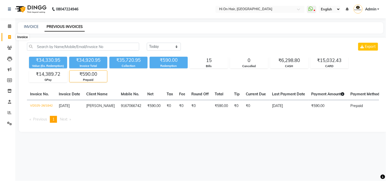
click at [8, 36] on icon at bounding box center [9, 37] width 3 height 4
select select "535"
select select "service"
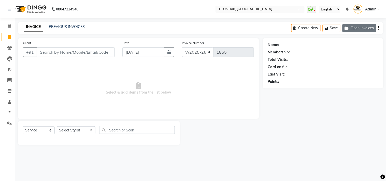
click at [364, 29] on button "Open Invoices" at bounding box center [359, 28] width 34 height 8
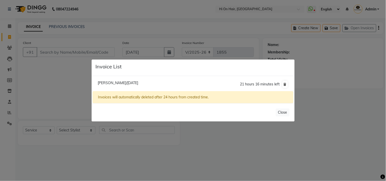
click at [121, 82] on span "Giti Yadav/03 September 2025" at bounding box center [118, 83] width 40 height 5
type input "9867355352"
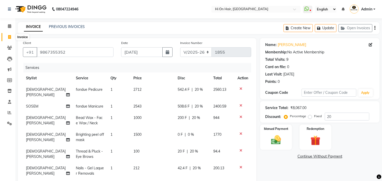
click at [8, 39] on icon at bounding box center [9, 37] width 3 height 4
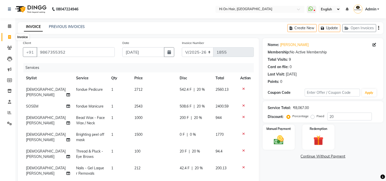
select select "535"
select select "service"
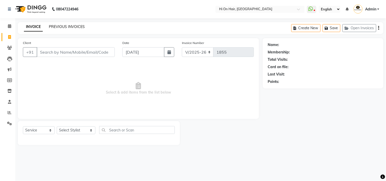
click at [70, 27] on link "PREVIOUS INVOICES" at bounding box center [67, 26] width 36 height 5
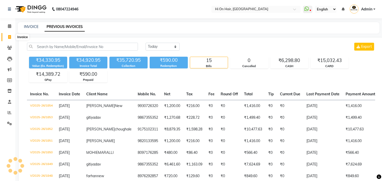
click at [8, 37] on icon at bounding box center [9, 37] width 3 height 4
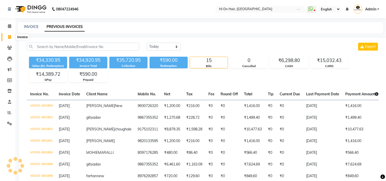
select select "535"
select select "service"
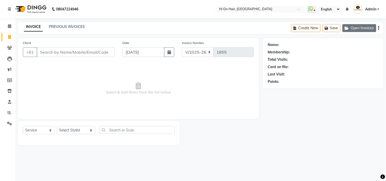
click at [366, 28] on button "Open Invoices" at bounding box center [359, 28] width 34 height 8
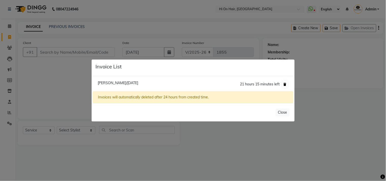
click at [285, 84] on icon at bounding box center [285, 84] width 3 height 3
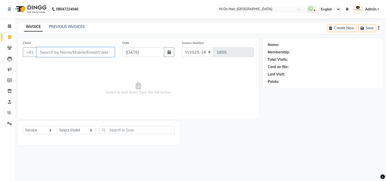
click at [82, 54] on input "Client" at bounding box center [76, 52] width 78 height 10
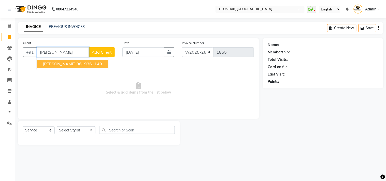
click at [90, 66] on ngb-highlight "9619361149" at bounding box center [89, 63] width 25 height 5
type input "9619361149"
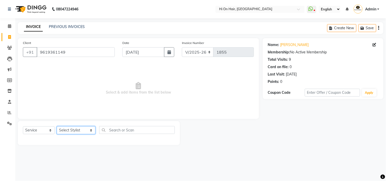
click at [73, 131] on select "Select Stylist Alim Kaldane Anwar Laskar Hi On Hair MAKYOPHI Pankaj Thakur Poon…" at bounding box center [76, 130] width 39 height 8
select select "20990"
click at [57, 127] on select "Select Stylist Alim Kaldane Anwar Laskar Hi On Hair MAKYOPHI Pankaj Thakur Poon…" at bounding box center [76, 130] width 39 height 8
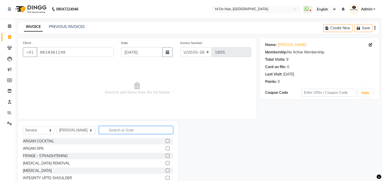
click at [121, 130] on input "text" at bounding box center [136, 130] width 74 height 8
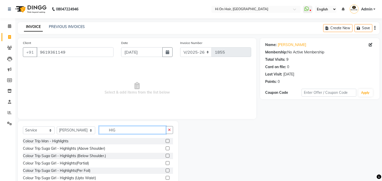
type input "HIG"
click at [167, 155] on label at bounding box center [168, 156] width 4 height 4
click at [167, 155] on input "checkbox" at bounding box center [167, 155] width 3 height 3
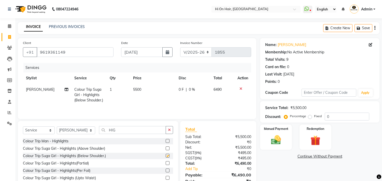
checkbox input "false"
click at [148, 89] on td "5500" at bounding box center [153, 95] width 46 height 22
select select "20990"
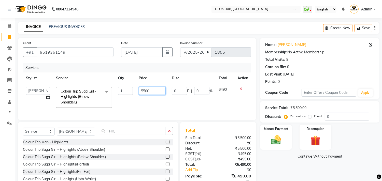
drag, startPoint x: 152, startPoint y: 92, endPoint x: 135, endPoint y: 94, distance: 17.1
click at [135, 94] on tr "Alim Kaldane Anwar Laskar Hi On Hair MAKYOPHI Pankaj Thakur Poonam Nalawade Raa…" at bounding box center [137, 97] width 228 height 27
type input "4500"
click at [146, 101] on td "4500" at bounding box center [152, 97] width 33 height 27
select select "20990"
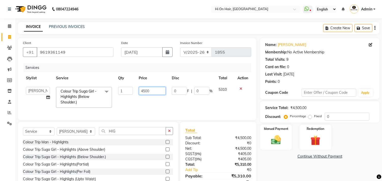
click at [155, 93] on input "4500" at bounding box center [152, 91] width 27 height 8
type input "4280"
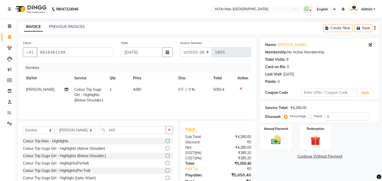
click at [159, 97] on td "4280" at bounding box center [152, 95] width 45 height 22
select select "20990"
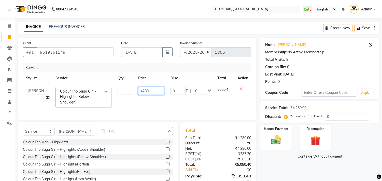
click at [157, 93] on input "4280" at bounding box center [151, 91] width 26 height 8
type input "4250"
click at [160, 98] on td "4250" at bounding box center [151, 97] width 32 height 27
select select "20990"
click at [155, 93] on input "4250" at bounding box center [152, 91] width 27 height 8
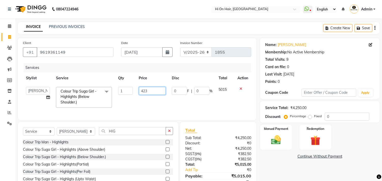
type input "4235"
click at [164, 99] on td "4235" at bounding box center [152, 97] width 33 height 27
select select "20990"
click at [157, 91] on input "4235" at bounding box center [151, 91] width 26 height 8
type input "4238"
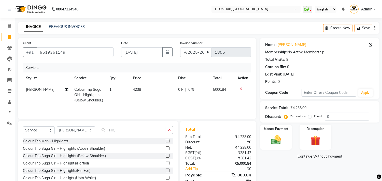
click at [186, 104] on td "0 F | 0 %" at bounding box center [192, 95] width 35 height 22
select select "20990"
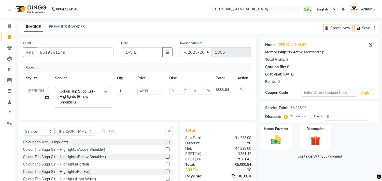
click at [194, 21] on div "08047224946 Select Location × Hi On Hair, Palm Beach Galleria WhatsApp Status ✕…" at bounding box center [191, 102] width 382 height 205
click at [223, 96] on td "5000.84" at bounding box center [223, 97] width 21 height 27
drag, startPoint x: 114, startPoint y: 138, endPoint x: 98, endPoint y: 138, distance: 15.3
click at [99, 135] on input "HIG" at bounding box center [132, 131] width 67 height 8
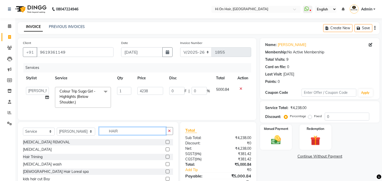
type input "HAIR"
click at [166, 159] on label at bounding box center [168, 157] width 4 height 4
click at [166, 159] on input "checkbox" at bounding box center [167, 156] width 3 height 3
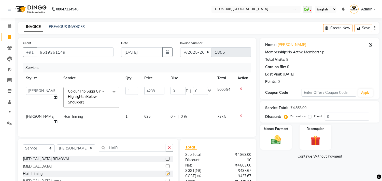
checkbox input "false"
click at [146, 119] on td "625" at bounding box center [154, 119] width 26 height 17
select select "20990"
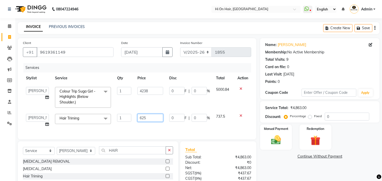
click at [146, 119] on input "625" at bounding box center [150, 118] width 26 height 8
drag, startPoint x: 146, startPoint y: 118, endPoint x: 126, endPoint y: 117, distance: 19.9
click at [126, 117] on tr "Alim Kaldane Anwar Laskar Hi On Hair MAKYOPHI Pankaj Thakur Poonam Nalawade Raa…" at bounding box center [137, 120] width 228 height 19
type input "500"
click at [144, 126] on td "500" at bounding box center [150, 120] width 32 height 19
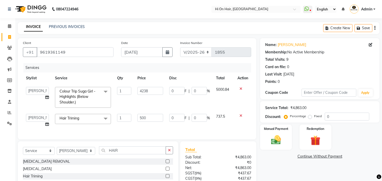
select select "20990"
click at [196, 51] on select "V/2025 V/2025-26" at bounding box center [196, 52] width 32 height 10
select select "1463"
click at [180, 47] on select "V/2025 V/2025-26" at bounding box center [196, 52] width 32 height 10
type input "0138"
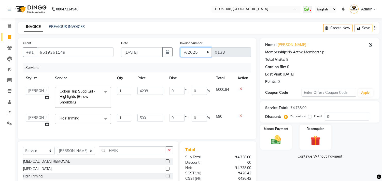
scroll to position [47, 0]
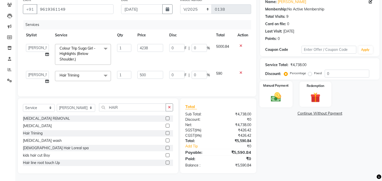
click at [275, 93] on img at bounding box center [276, 97] width 17 height 12
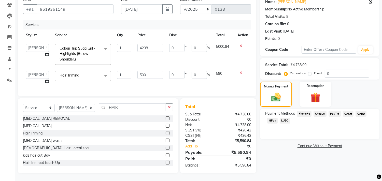
click at [349, 111] on span "CASH" at bounding box center [348, 114] width 11 height 6
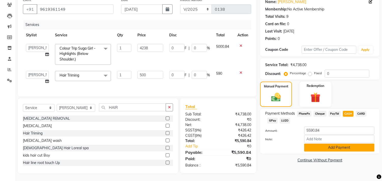
click at [338, 144] on button "Add Payment" at bounding box center [339, 148] width 70 height 8
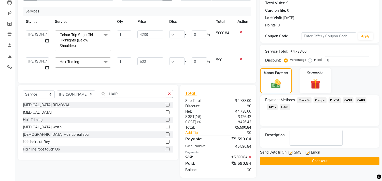
scroll to position [65, 0]
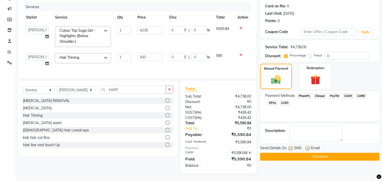
click at [306, 147] on label at bounding box center [308, 149] width 4 height 4
click at [306, 147] on input "checkbox" at bounding box center [307, 148] width 3 height 3
checkbox input "false"
click at [316, 153] on button "Checkout" at bounding box center [319, 157] width 119 height 8
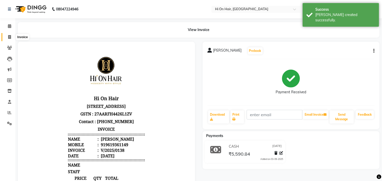
click at [10, 37] on icon at bounding box center [9, 37] width 3 height 4
select select "service"
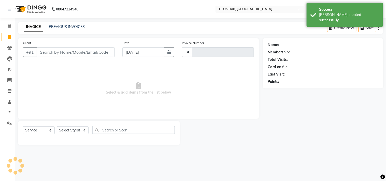
type input "1857"
select select "535"
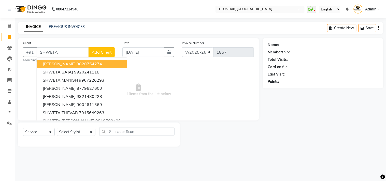
click at [80, 55] on input "SHWETA" at bounding box center [63, 52] width 52 height 10
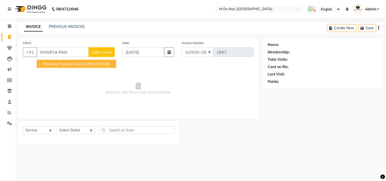
drag, startPoint x: 86, startPoint y: 65, endPoint x: 78, endPoint y: 84, distance: 20.4
click at [86, 65] on ngb-highlight "9769701926" at bounding box center [96, 63] width 25 height 5
type input "9769701926"
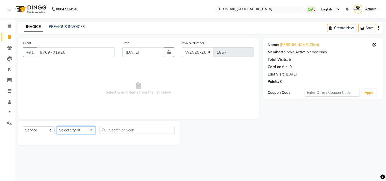
click at [77, 132] on select "Select Stylist Alim Kaldane Anwar Laskar Hi On Hair MAKYOPHI Pankaj Thakur Poon…" at bounding box center [76, 130] width 39 height 8
select select "20990"
click at [57, 127] on select "Select Stylist Alim Kaldane Anwar Laskar Hi On Hair MAKYOPHI Pankaj Thakur Poon…" at bounding box center [76, 130] width 39 height 8
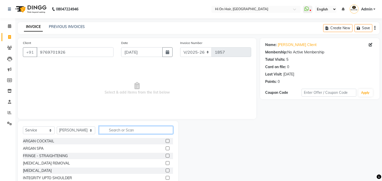
click at [116, 133] on input "text" at bounding box center [136, 130] width 74 height 8
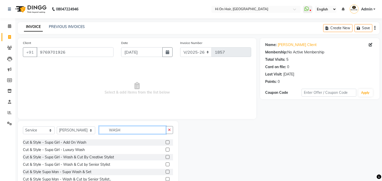
type input "WASH"
click at [166, 157] on label at bounding box center [168, 157] width 4 height 4
click at [166, 157] on input "checkbox" at bounding box center [167, 157] width 3 height 3
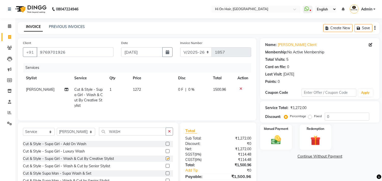
checkbox input "false"
click at [179, 100] on td "0 F | 0 %" at bounding box center [192, 97] width 35 height 27
select select "20990"
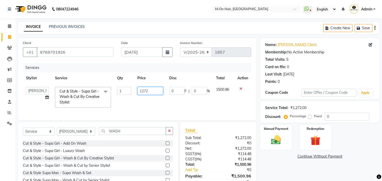
click at [154, 92] on input "1272" at bounding box center [150, 91] width 26 height 8
type input "1080"
click at [158, 99] on td "1080" at bounding box center [150, 97] width 32 height 27
select select "20990"
click at [154, 92] on input "1080" at bounding box center [151, 91] width 26 height 8
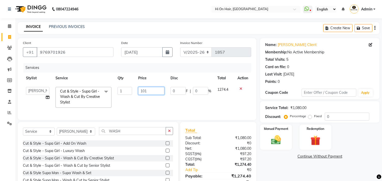
type input "1018"
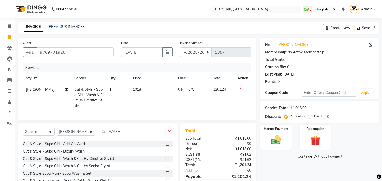
click at [156, 97] on td "1018" at bounding box center [152, 97] width 45 height 27
select select "20990"
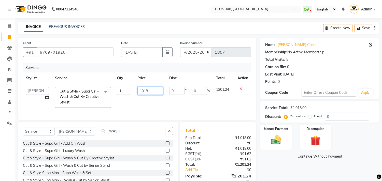
click at [155, 92] on input "1018" at bounding box center [150, 91] width 26 height 8
type input "1017"
click at [158, 99] on td "1017" at bounding box center [150, 97] width 32 height 27
select select "20990"
click at [192, 89] on input "0" at bounding box center [199, 91] width 15 height 8
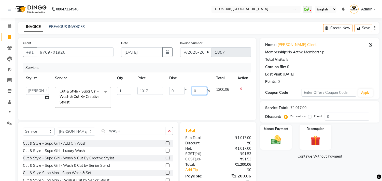
type input "20"
click at [73, 136] on select "Select Stylist Alim Kaldane Anwar Laskar Hi On Hair MAKYOPHI Pankaj Thakur Poon…" at bounding box center [76, 132] width 38 height 8
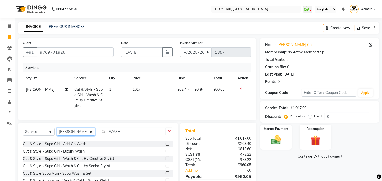
select select "30126"
click at [57, 132] on select "Select Stylist Alim Kaldane Anwar Laskar Hi On Hair MAKYOPHI Pankaj Thakur Poon…" at bounding box center [76, 132] width 38 height 8
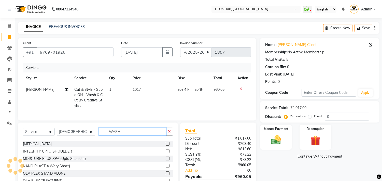
drag, startPoint x: 118, startPoint y: 136, endPoint x: 85, endPoint y: 139, distance: 33.2
click at [85, 139] on div "Select Service Product Membership Package Voucher Prepaid Gift Card Select Styl…" at bounding box center [98, 134] width 150 height 12
type input "GEL"
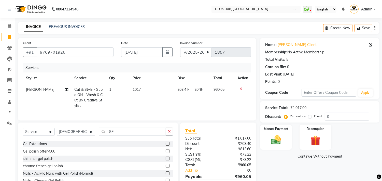
click at [166, 153] on label at bounding box center [168, 151] width 4 height 4
click at [166, 153] on input "checkbox" at bounding box center [167, 151] width 3 height 3
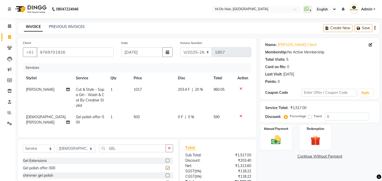
checkbox input "false"
click at [121, 116] on td "1" at bounding box center [118, 119] width 23 height 17
select select "30126"
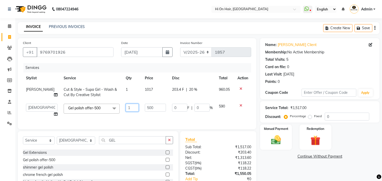
drag, startPoint x: 125, startPoint y: 109, endPoint x: 109, endPoint y: 109, distance: 16.3
click at [109, 109] on tr "Alim Kaldane Anwar Laskar Hi On Hair MAKYOPHI Pankaj Thakur Poonam Nalawade Raa…" at bounding box center [137, 110] width 228 height 19
type input "2"
click at [129, 113] on tr "Alim Kaldane Anwar Laskar Hi On Hair MAKYOPHI Pankaj Thakur Poonam Nalawade Raa…" at bounding box center [137, 110] width 228 height 19
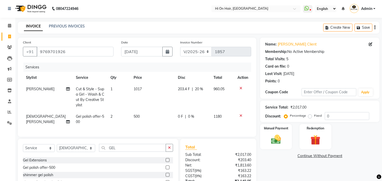
scroll to position [45, 0]
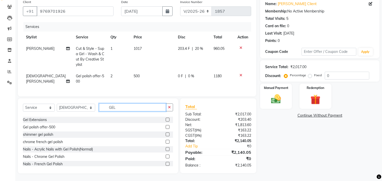
click at [117, 109] on input "GEL" at bounding box center [132, 108] width 67 height 8
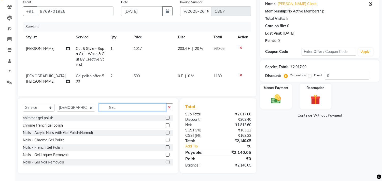
scroll to position [49, 0]
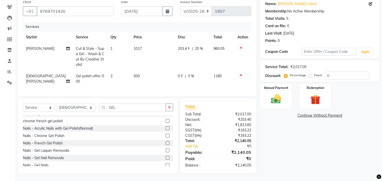
click at [166, 151] on label at bounding box center [168, 151] width 4 height 4
click at [166, 151] on input "checkbox" at bounding box center [167, 150] width 3 height 3
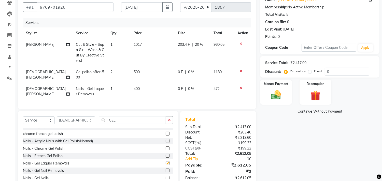
checkbox input "false"
click at [140, 92] on td "400" at bounding box center [153, 91] width 44 height 17
select select "30126"
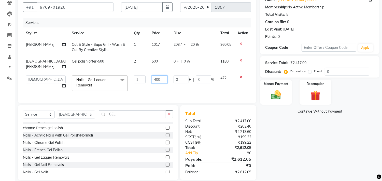
drag, startPoint x: 158, startPoint y: 80, endPoint x: 131, endPoint y: 83, distance: 27.4
click at [131, 83] on tr "Alim Kaldane Anwar Laskar Hi On Hair MAKYOPHI Pankaj Thakur Poonam Nalawade Raa…" at bounding box center [137, 84] width 228 height 22
type input "212"
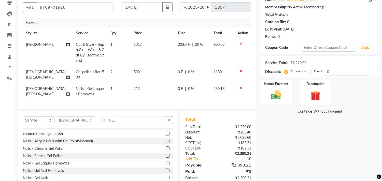
click at [147, 88] on td "212" at bounding box center [153, 91] width 44 height 17
select select "30126"
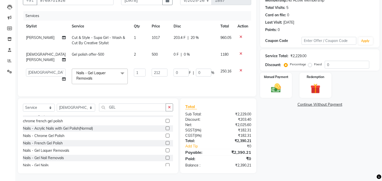
scroll to position [56, 0]
click at [217, 82] on td "250.16" at bounding box center [225, 77] width 17 height 22
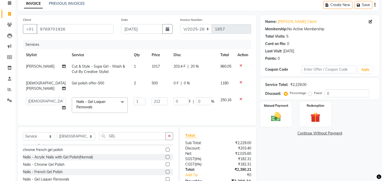
scroll to position [0, 0]
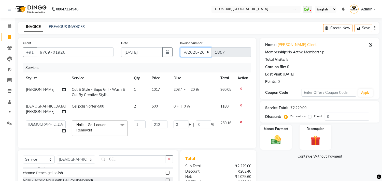
click at [197, 51] on select "V/2025 V/2025-26" at bounding box center [196, 52] width 32 height 10
select select "1463"
click at [180, 47] on select "V/2025 V/2025-26" at bounding box center [196, 52] width 32 height 10
type input "0139"
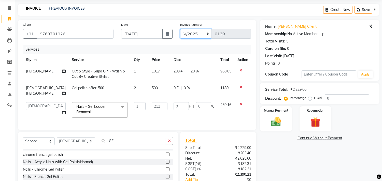
scroll to position [28, 0]
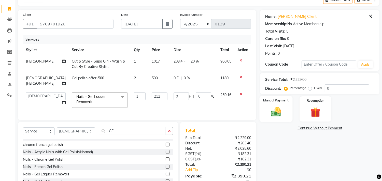
click at [276, 114] on img at bounding box center [276, 112] width 17 height 12
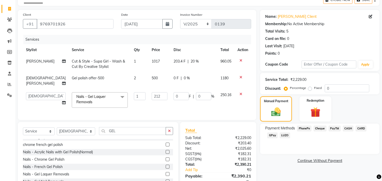
click at [348, 128] on span "CASH" at bounding box center [348, 129] width 11 height 6
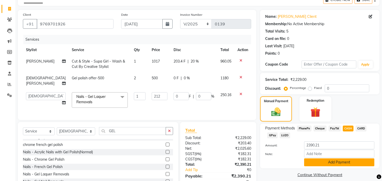
click at [340, 163] on button "Add Payment" at bounding box center [339, 163] width 70 height 8
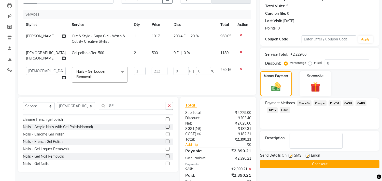
scroll to position [74, 0]
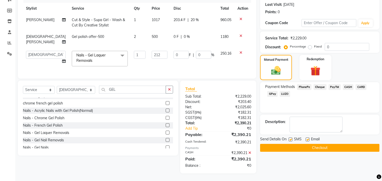
click at [307, 138] on label at bounding box center [308, 140] width 4 height 4
click at [307, 138] on input "checkbox" at bounding box center [307, 139] width 3 height 3
checkbox input "false"
click at [311, 144] on button "Checkout" at bounding box center [319, 148] width 119 height 8
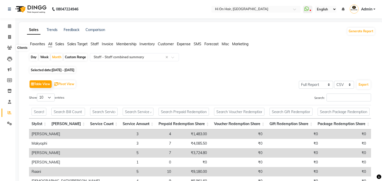
select select "full_report"
select select "csv"
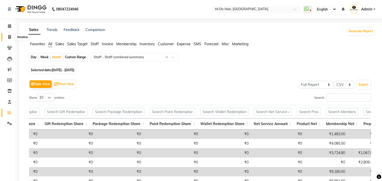
click at [8, 39] on icon at bounding box center [9, 37] width 3 height 4
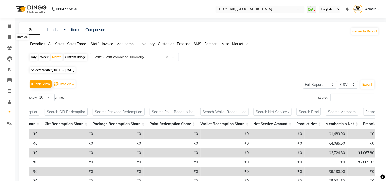
select select "service"
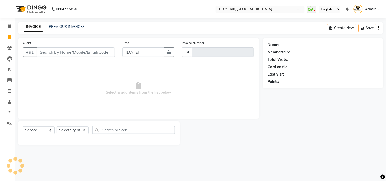
type input "1855"
select select "535"
click at [65, 52] on input "Client" at bounding box center [76, 52] width 78 height 10
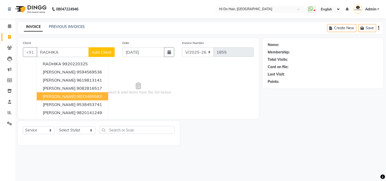
click at [86, 95] on ngb-highlight "9833465583" at bounding box center [89, 96] width 25 height 5
type input "9833465583"
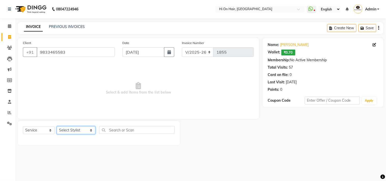
click at [78, 131] on select "Select Stylist Alim Kaldane Anwar Laskar Hi On Hair MAKYOPHI Pankaj Thakur Poon…" at bounding box center [76, 130] width 39 height 8
select select "26438"
click at [57, 127] on select "Select Stylist Alim Kaldane Anwar Laskar Hi On Hair MAKYOPHI Pankaj Thakur Poon…" at bounding box center [76, 130] width 39 height 8
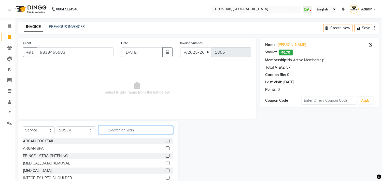
click at [106, 131] on input "text" at bounding box center [136, 130] width 74 height 8
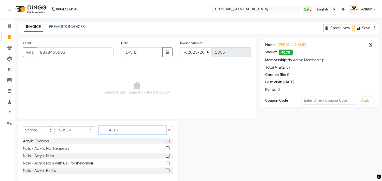
type input "ACRY"
click at [168, 156] on label at bounding box center [168, 156] width 4 height 4
click at [168, 156] on input "checkbox" at bounding box center [167, 155] width 3 height 3
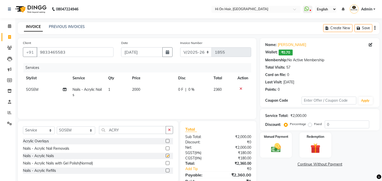
checkbox input "false"
click at [117, 131] on div "Select Service Product Membership Package Voucher Prepaid Gift Card Select Styl…" at bounding box center [98, 151] width 160 height 61
drag, startPoint x: 117, startPoint y: 131, endPoint x: 95, endPoint y: 131, distance: 22.1
click at [99, 131] on input "ACRY" at bounding box center [132, 130] width 67 height 8
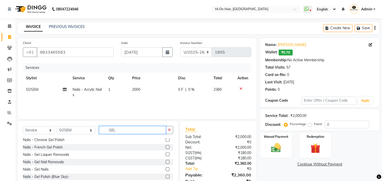
scroll to position [74, 0]
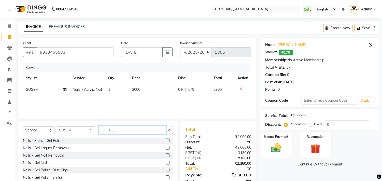
type input "GEL"
click at [166, 169] on label at bounding box center [168, 170] width 4 height 4
click at [166, 169] on input "checkbox" at bounding box center [167, 170] width 3 height 3
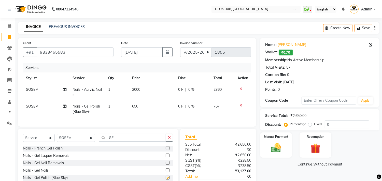
checkbox input "false"
click at [190, 94] on td "0 F | 0 %" at bounding box center [192, 92] width 35 height 17
select select "26438"
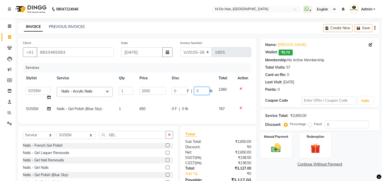
click at [196, 90] on input "0" at bounding box center [201, 91] width 15 height 8
type input "50"
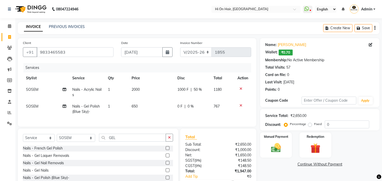
click at [201, 113] on td "0 F | 0 %" at bounding box center [192, 109] width 36 height 17
select select "26438"
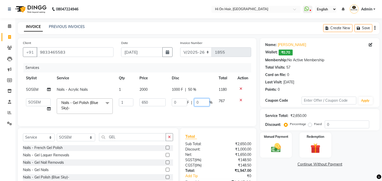
click at [195, 105] on input "0" at bounding box center [201, 102] width 15 height 8
type input "50"
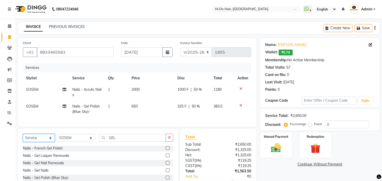
click at [33, 141] on select "Select Service Product Membership Package Voucher Prepaid Gift Card" at bounding box center [39, 138] width 32 height 8
select select "membership"
click at [23, 138] on select "Select Service Product Membership Package Voucher Prepaid Gift Card" at bounding box center [39, 138] width 32 height 8
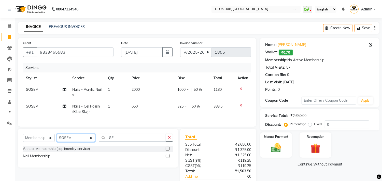
click at [82, 141] on select "Select Stylist Alim Kaldane Anwar Laskar Hi On Hair MAKYOPHI Pankaj Thakur Poon…" at bounding box center [76, 138] width 38 height 8
select select "16891"
click at [57, 138] on select "Select Stylist Alim Kaldane Anwar Laskar Hi On Hair MAKYOPHI Pankaj Thakur Poon…" at bounding box center [76, 138] width 38 height 8
click at [167, 158] on label at bounding box center [168, 156] width 4 height 4
click at [167, 158] on input "checkbox" at bounding box center [167, 156] width 3 height 3
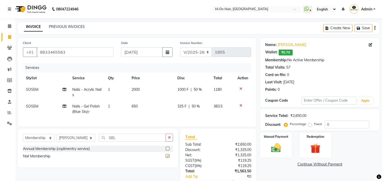
select select "select"
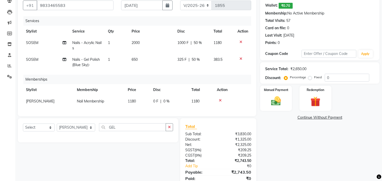
scroll to position [70, 0]
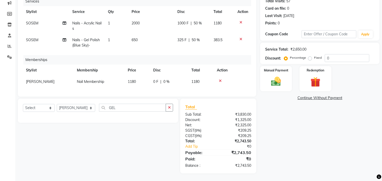
click at [140, 81] on td "1180" at bounding box center [137, 81] width 25 height 11
select select "16891"
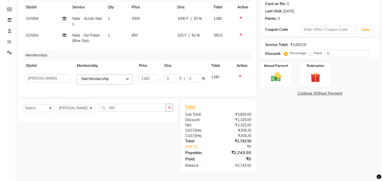
scroll to position [75, 0]
click at [173, 23] on td "2000" at bounding box center [151, 21] width 46 height 17
select select "26438"
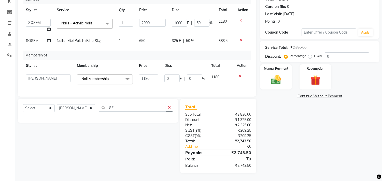
scroll to position [73, 0]
drag, startPoint x: 154, startPoint y: 17, endPoint x: 121, endPoint y: 19, distance: 32.9
click at [122, 19] on tr "Alim Kaldane Anwar Laskar Hi On Hair MAKYOPHI Pankaj Thakur Poonam Nalawade Raa…" at bounding box center [137, 25] width 228 height 19
type input "1000"
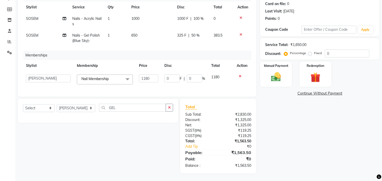
click at [150, 31] on td "650" at bounding box center [151, 38] width 46 height 17
select select "26438"
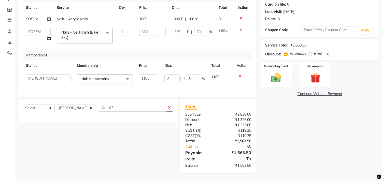
click at [203, 19] on div "1000 F | 100 %" at bounding box center [192, 19] width 41 height 5
select select "26438"
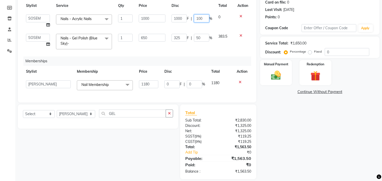
drag, startPoint x: 203, startPoint y: 18, endPoint x: 195, endPoint y: 21, distance: 8.0
click at [195, 21] on input "100" at bounding box center [201, 19] width 15 height 8
type input "50"
click at [212, 26] on tbody "Alim Kaldane Anwar Laskar Hi On Hair MAKYOPHI Pankaj Thakur Poonam Nalawade Raa…" at bounding box center [137, 31] width 228 height 41
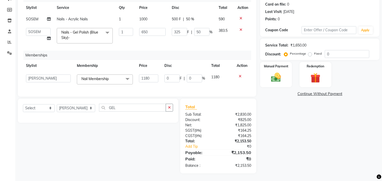
scroll to position [75, 0]
click at [228, 38] on td "383.5" at bounding box center [225, 36] width 19 height 22
click at [224, 51] on div "Memberships" at bounding box center [139, 55] width 232 height 9
click at [280, 74] on img at bounding box center [276, 78] width 17 height 12
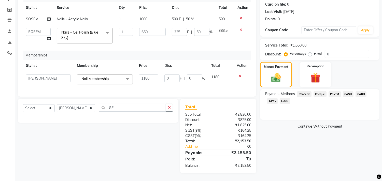
click at [274, 98] on span "GPay" at bounding box center [272, 101] width 10 height 6
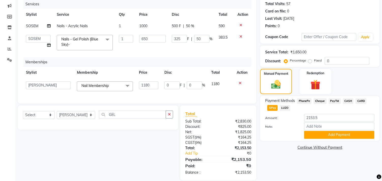
scroll to position [47, 0]
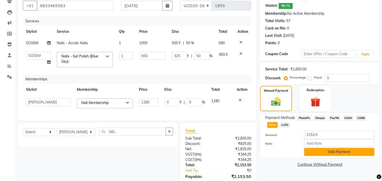
click at [331, 153] on button "Add Payment" at bounding box center [339, 152] width 70 height 8
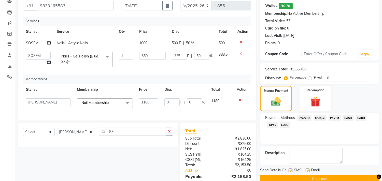
click at [307, 171] on label at bounding box center [308, 171] width 4 height 4
click at [307, 171] on input "checkbox" at bounding box center [307, 170] width 3 height 3
checkbox input "false"
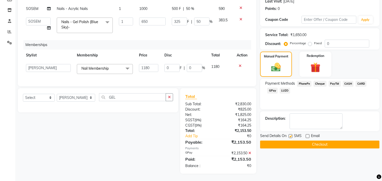
scroll to position [85, 0]
click at [312, 143] on button "Checkout" at bounding box center [319, 144] width 119 height 8
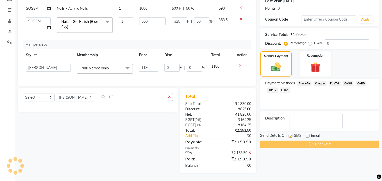
scroll to position [0, 0]
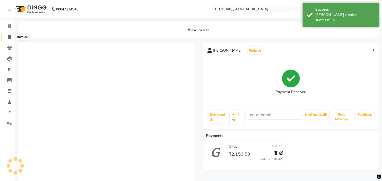
click at [8, 36] on icon at bounding box center [9, 37] width 3 height 4
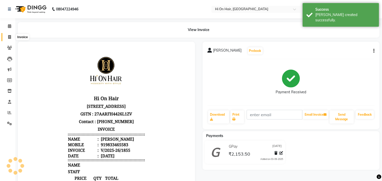
select select "535"
select select "service"
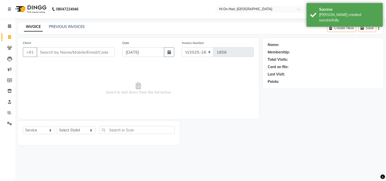
click at [72, 50] on input "Client" at bounding box center [76, 52] width 78 height 10
type input "S"
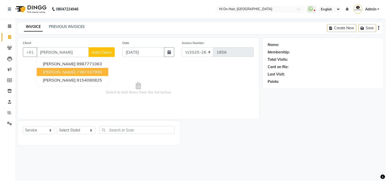
click at [95, 71] on ngb-highlight "7387437995" at bounding box center [89, 71] width 25 height 5
type input "7387437995"
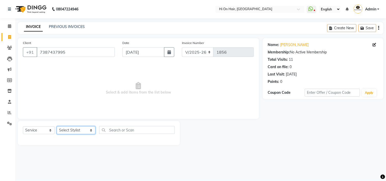
click at [67, 130] on select "Select Stylist Alim Kaldane Anwar Laskar Hi On Hair MAKYOPHI Pankaj Thakur Poon…" at bounding box center [76, 130] width 39 height 8
select select "29610"
click at [57, 127] on select "Select Stylist Alim Kaldane Anwar Laskar Hi On Hair MAKYOPHI Pankaj Thakur Poon…" at bounding box center [76, 130] width 39 height 8
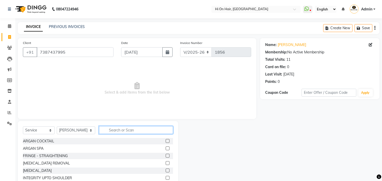
click at [131, 130] on input "text" at bounding box center [136, 130] width 74 height 8
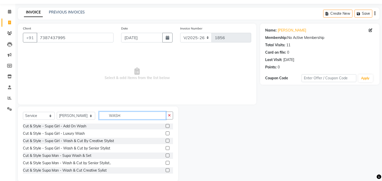
scroll to position [22, 0]
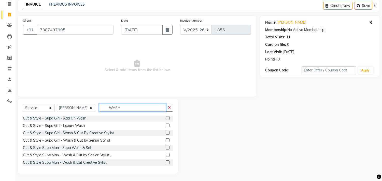
type input "WASH"
click at [166, 153] on label at bounding box center [168, 155] width 4 height 4
click at [166, 154] on input "checkbox" at bounding box center [167, 155] width 3 height 3
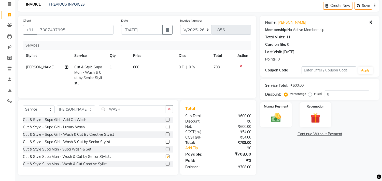
checkbox input "false"
drag, startPoint x: 119, startPoint y: 114, endPoint x: 93, endPoint y: 116, distance: 26.0
click at [99, 113] on input "WASH" at bounding box center [132, 109] width 67 height 8
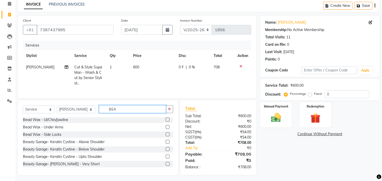
scroll to position [0, 0]
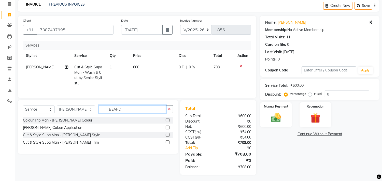
type input "BEARD"
click at [167, 137] on label at bounding box center [168, 135] width 4 height 4
click at [167, 137] on input "checkbox" at bounding box center [167, 135] width 3 height 3
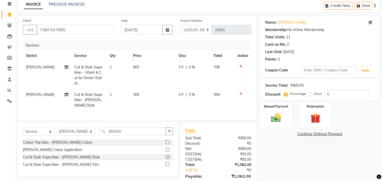
checkbox input "false"
click at [326, 94] on input "0" at bounding box center [347, 94] width 45 height 8
type input "20"
click at [276, 117] on img at bounding box center [276, 118] width 17 height 12
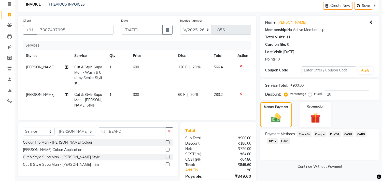
click at [271, 140] on span "GPay" at bounding box center [272, 141] width 10 height 6
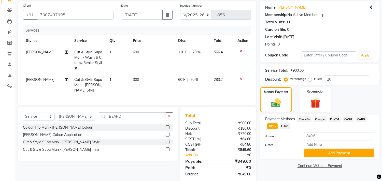
scroll to position [50, 0]
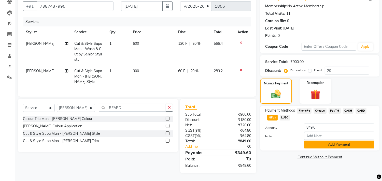
click at [338, 141] on button "Add Payment" at bounding box center [339, 145] width 70 height 8
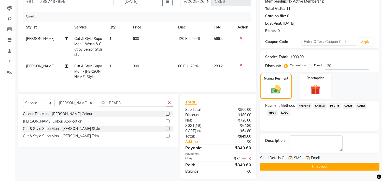
scroll to position [61, 0]
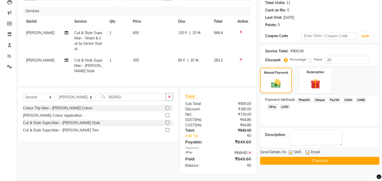
click at [307, 151] on label at bounding box center [308, 153] width 4 height 4
click at [307, 151] on input "checkbox" at bounding box center [307, 152] width 3 height 3
checkbox input "false"
click at [311, 157] on button "Checkout" at bounding box center [319, 161] width 119 height 8
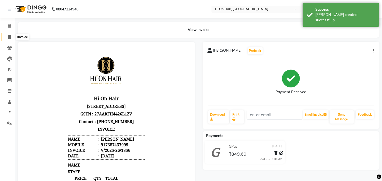
click at [10, 37] on icon at bounding box center [9, 37] width 3 height 4
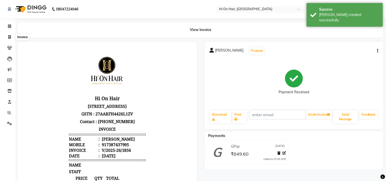
select select "535"
select select "service"
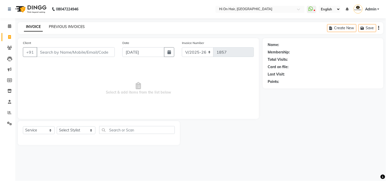
click at [64, 26] on link "PREVIOUS INVOICES" at bounding box center [67, 26] width 36 height 5
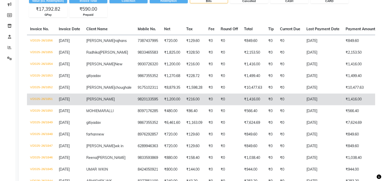
scroll to position [85, 0]
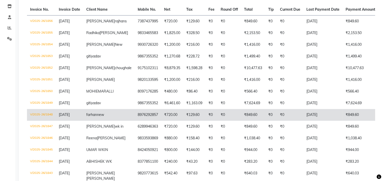
click at [241, 121] on td "₹849.60" at bounding box center [253, 115] width 24 height 12
click at [303, 121] on td "[DATE]" at bounding box center [322, 115] width 39 height 12
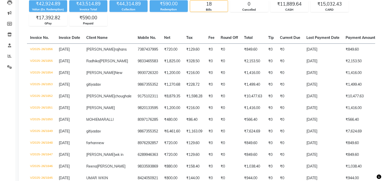
scroll to position [0, 0]
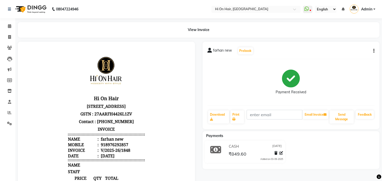
click at [374, 51] on div "farhan new Prebook Payment Received Download Print Email Invoice Send Message F…" at bounding box center [291, 86] width 177 height 88
click at [374, 51] on icon "button" at bounding box center [373, 51] width 1 height 0
click at [347, 59] on div "Edit Invoice" at bounding box center [348, 57] width 35 height 6
select select "service"
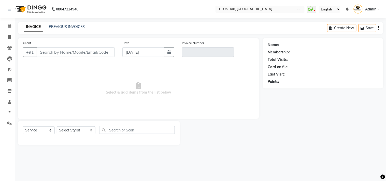
type input "8976292857"
type input "V/2025-26/1848"
select select "select"
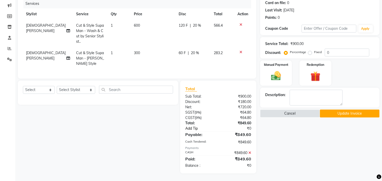
scroll to position [68, 0]
click at [250, 153] on icon at bounding box center [249, 153] width 3 height 4
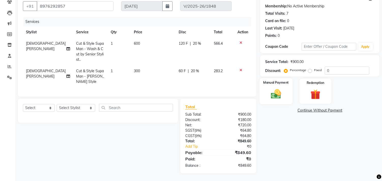
click at [279, 89] on img at bounding box center [276, 94] width 17 height 12
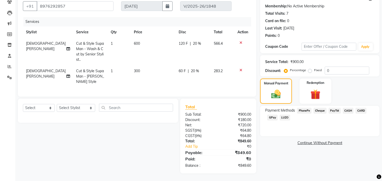
click at [272, 115] on span "GPay" at bounding box center [272, 118] width 10 height 6
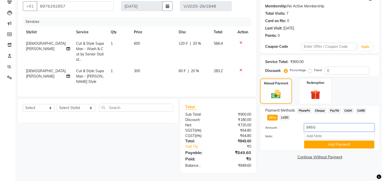
drag, startPoint x: 320, startPoint y: 124, endPoint x: 302, endPoint y: 127, distance: 18.2
click at [302, 127] on div "849.6" at bounding box center [339, 128] width 78 height 8
type input "300"
click at [329, 141] on button "Add Payment" at bounding box center [339, 145] width 70 height 8
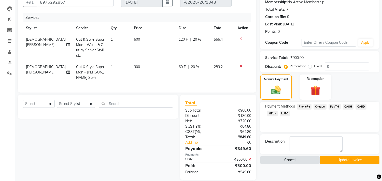
click at [348, 107] on span "CASH" at bounding box center [348, 107] width 11 height 6
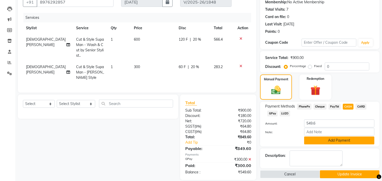
click at [345, 140] on button "Add Payment" at bounding box center [339, 141] width 70 height 8
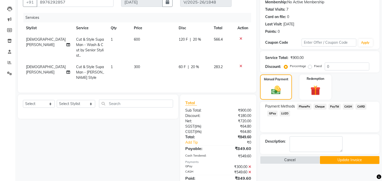
click at [337, 160] on button "Update Invoice" at bounding box center [350, 160] width 60 height 8
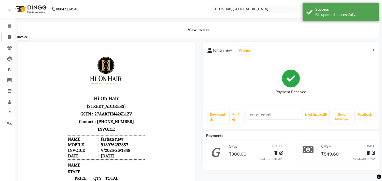
click at [7, 35] on span at bounding box center [9, 37] width 9 height 6
select select "service"
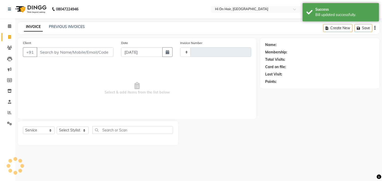
type input "1857"
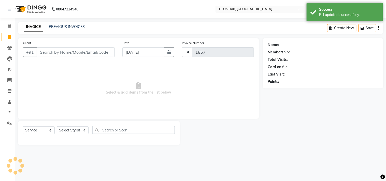
select select "535"
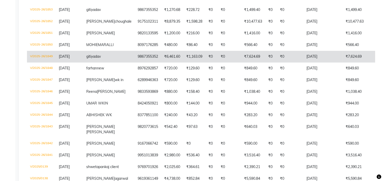
scroll to position [141, 0]
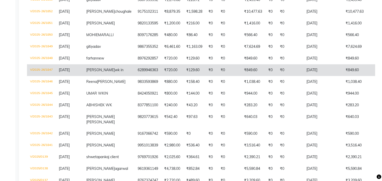
click at [265, 76] on td "₹0" at bounding box center [271, 70] width 12 height 12
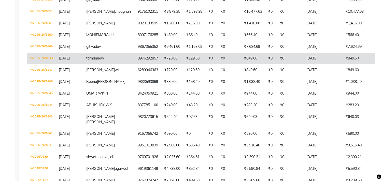
click at [183, 64] on td "₹129.60" at bounding box center [194, 59] width 22 height 12
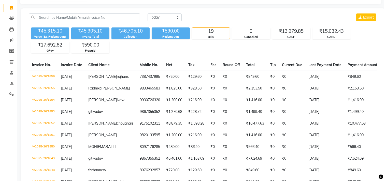
scroll to position [0, 0]
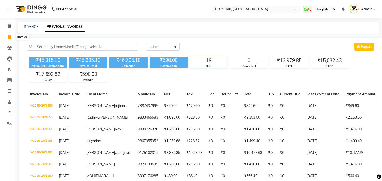
click at [10, 37] on icon at bounding box center [9, 37] width 3 height 4
select select "service"
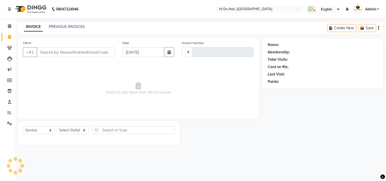
type input "1857"
select select "535"
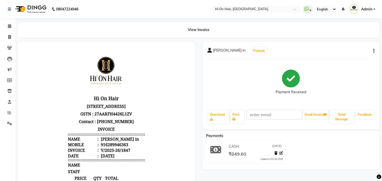
click at [373, 51] on icon "button" at bounding box center [373, 51] width 1 height 0
click at [347, 58] on div "Edit Invoice" at bounding box center [348, 57] width 35 height 6
select select "service"
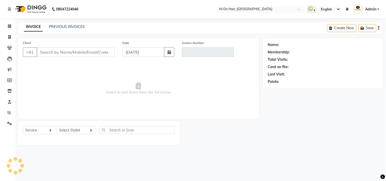
type input "6289946363"
type input "V/2025-26/1847"
select select "select"
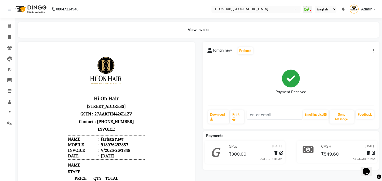
click at [374, 51] on icon "button" at bounding box center [373, 51] width 1 height 0
click at [350, 58] on div "Edit Invoice" at bounding box center [348, 57] width 35 height 6
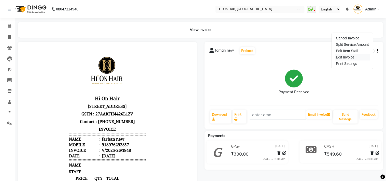
select select "service"
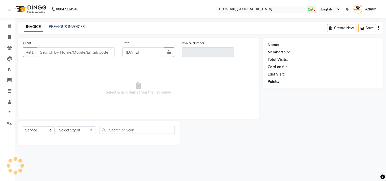
type input "8976292857"
type input "V/2025-26/1848"
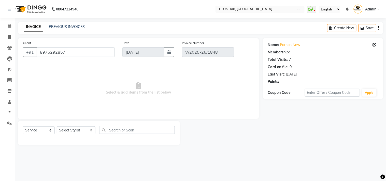
select select "select"
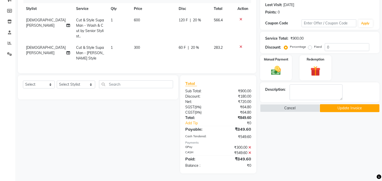
scroll to position [73, 0]
click at [250, 148] on icon at bounding box center [249, 148] width 3 height 4
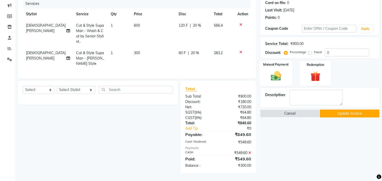
click at [279, 74] on img at bounding box center [276, 76] width 17 height 12
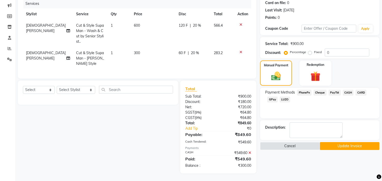
click at [273, 97] on span "GPay" at bounding box center [272, 100] width 10 height 6
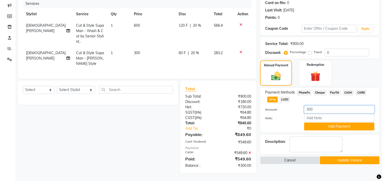
drag, startPoint x: 317, startPoint y: 105, endPoint x: 297, endPoint y: 105, distance: 19.9
click at [297, 106] on div "Amount: 300" at bounding box center [319, 110] width 117 height 9
type input "100"
click at [335, 123] on button "Add Payment" at bounding box center [339, 127] width 70 height 8
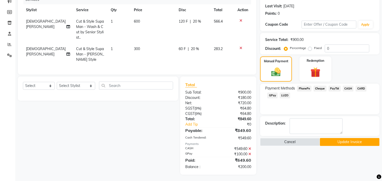
click at [339, 141] on button "Update Invoice" at bounding box center [350, 142] width 60 height 8
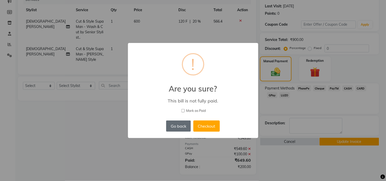
click at [181, 122] on button "Go back" at bounding box center [178, 126] width 24 height 11
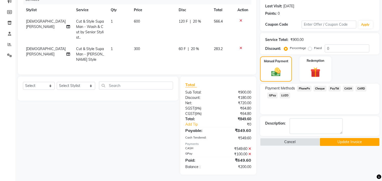
click at [250, 156] on icon at bounding box center [249, 154] width 3 height 4
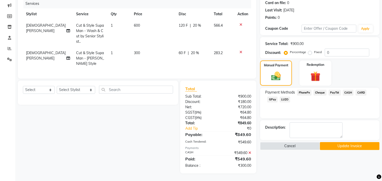
click at [274, 97] on span "GPay" at bounding box center [272, 100] width 10 height 6
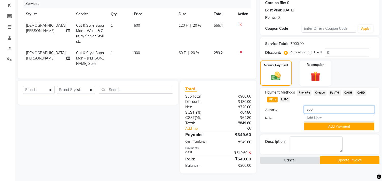
drag, startPoint x: 327, startPoint y: 105, endPoint x: 283, endPoint y: 110, distance: 43.7
click at [283, 110] on div "Amount: 300 Note: Add Payment" at bounding box center [319, 118] width 109 height 25
type input "100"
click at [331, 123] on button "Add Payment" at bounding box center [339, 127] width 70 height 8
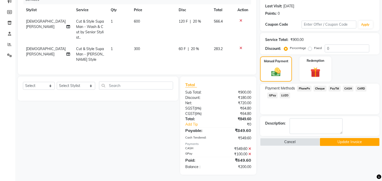
click at [347, 86] on span "CASH" at bounding box center [348, 89] width 11 height 6
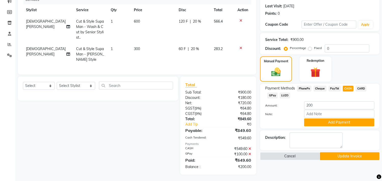
click at [249, 156] on icon at bounding box center [249, 154] width 3 height 4
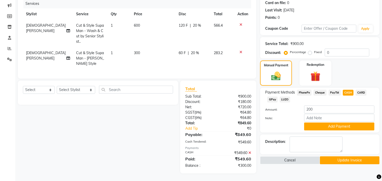
click at [250, 153] on icon at bounding box center [249, 153] width 3 height 4
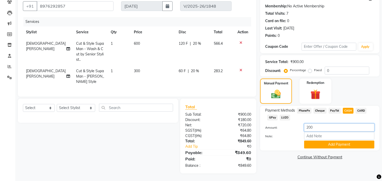
drag, startPoint x: 317, startPoint y: 123, endPoint x: 301, endPoint y: 125, distance: 16.4
click at [301, 125] on div "200" at bounding box center [339, 128] width 78 height 8
type input "100"
click at [327, 141] on button "Add Payment" at bounding box center [339, 145] width 70 height 8
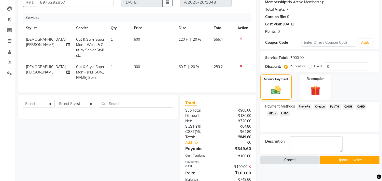
click at [346, 106] on span "CASH" at bounding box center [348, 107] width 11 height 6
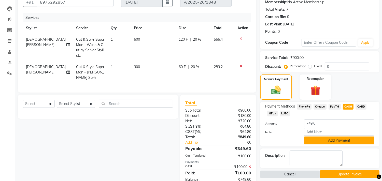
click at [330, 139] on button "Add Payment" at bounding box center [339, 141] width 70 height 8
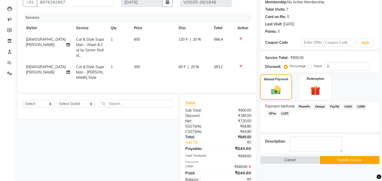
click at [342, 158] on button "Update Invoice" at bounding box center [350, 160] width 60 height 8
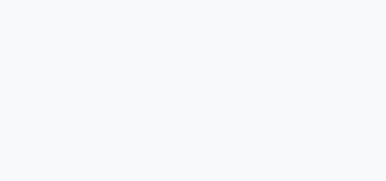
select select "535"
select select "service"
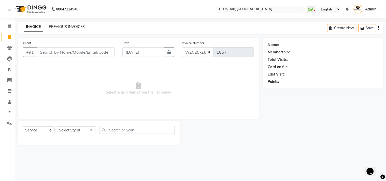
click at [66, 27] on link "PREVIOUS INVOICES" at bounding box center [67, 26] width 36 height 5
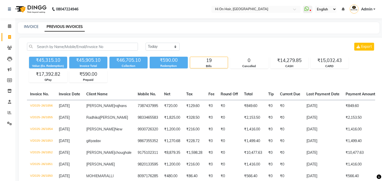
click at [320, 96] on th "Last Payment Date" at bounding box center [322, 95] width 39 height 12
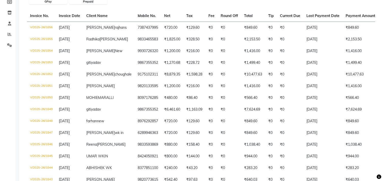
scroll to position [79, 0]
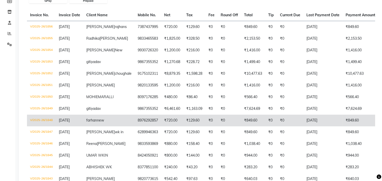
click at [303, 126] on td "[DATE]" at bounding box center [322, 121] width 39 height 12
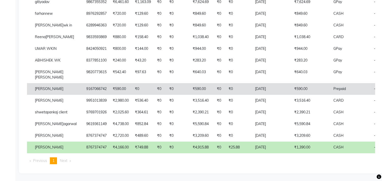
scroll to position [187, 0]
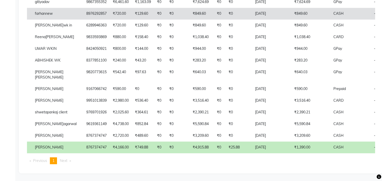
click at [254, 20] on td "[DATE]" at bounding box center [271, 14] width 39 height 12
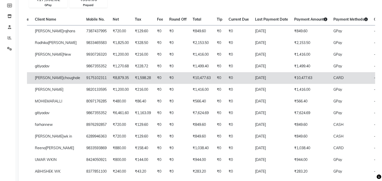
scroll to position [85, 0]
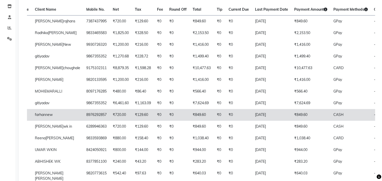
click at [252, 121] on td "[DATE]" at bounding box center [271, 115] width 39 height 12
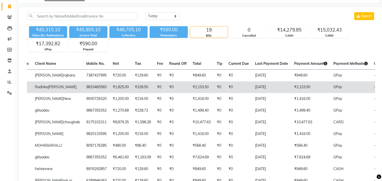
scroll to position [0, 0]
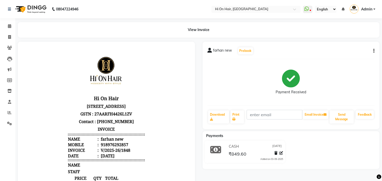
click at [374, 51] on icon "button" at bounding box center [373, 51] width 1 height 0
click at [321, 73] on div "Payment Received" at bounding box center [291, 82] width 167 height 38
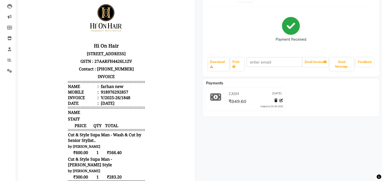
scroll to position [27, 0]
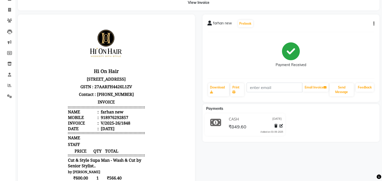
click at [374, 24] on icon "button" at bounding box center [373, 24] width 1 height 0
click at [341, 28] on div "Edit Invoice" at bounding box center [348, 30] width 35 height 6
select select "service"
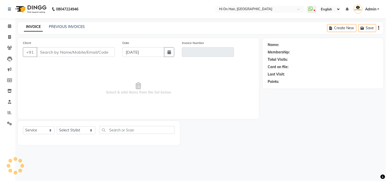
type input "8976292857"
type input "V/2025-26/1848"
select select "select"
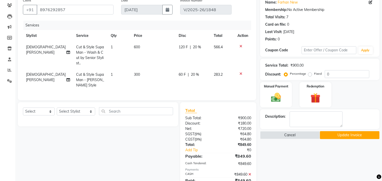
scroll to position [56, 0]
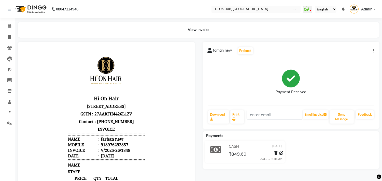
click at [373, 51] on icon "button" at bounding box center [373, 51] width 1 height 0
click at [344, 57] on div "Edit Invoice" at bounding box center [348, 57] width 35 height 6
select select "service"
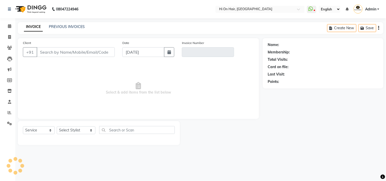
type input "8976292857"
type input "V/2025-26/1848"
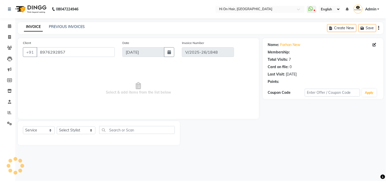
select select "select"
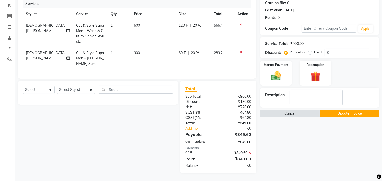
scroll to position [68, 0]
click at [250, 152] on icon at bounding box center [249, 153] width 3 height 4
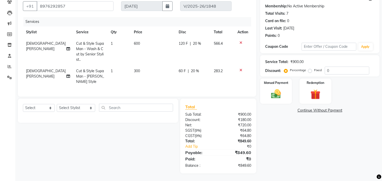
scroll to position [50, 0]
click at [275, 91] on img at bounding box center [276, 94] width 17 height 12
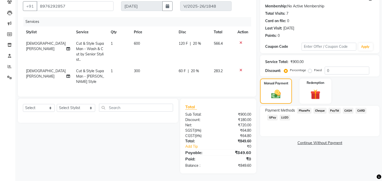
click at [274, 115] on span "GPay" at bounding box center [272, 118] width 10 height 6
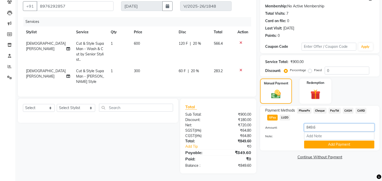
drag, startPoint x: 325, startPoint y: 124, endPoint x: 289, endPoint y: 129, distance: 36.5
click at [289, 129] on div "Amount: 849.6 Note: Add Payment" at bounding box center [319, 136] width 109 height 25
type input "300"
click at [324, 141] on button "Add Payment" at bounding box center [339, 145] width 70 height 8
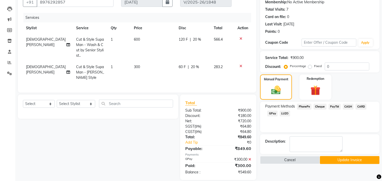
click at [349, 107] on span "CASH" at bounding box center [348, 107] width 11 height 6
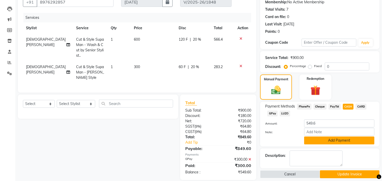
click at [337, 139] on button "Add Payment" at bounding box center [339, 141] width 70 height 8
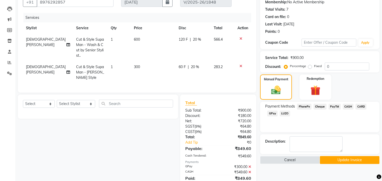
click at [344, 159] on button "Update Invoice" at bounding box center [350, 160] width 60 height 8
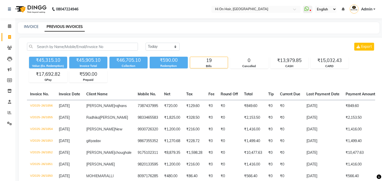
scroll to position [28, 0]
